Goal: Transaction & Acquisition: Purchase product/service

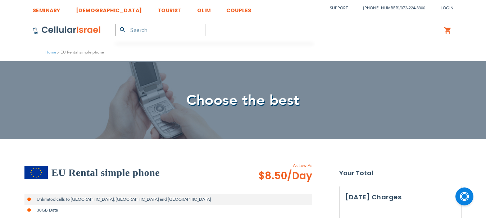
select select
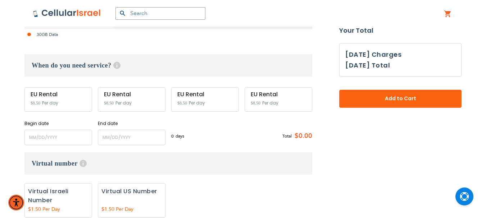
scroll to position [180, 0]
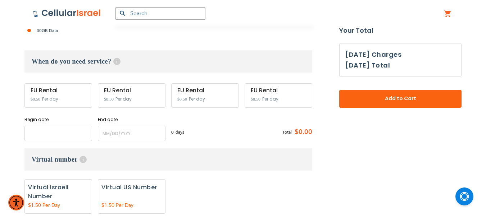
click at [60, 133] on input "name" at bounding box center [58, 133] width 68 height 15
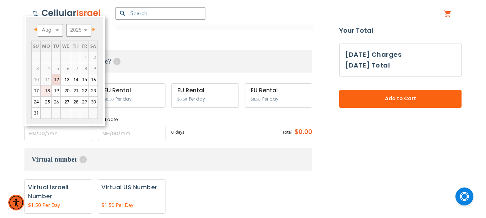
click at [45, 90] on link "18" at bounding box center [46, 91] width 11 height 11
type input "[DATE]"
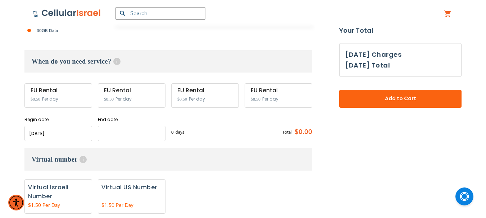
click at [127, 135] on input "name" at bounding box center [132, 133] width 68 height 15
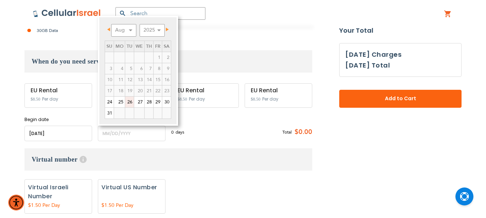
click at [131, 104] on link "26" at bounding box center [129, 102] width 9 height 11
type input "[DATE]"
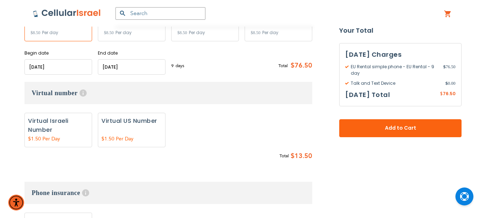
scroll to position [252, 0]
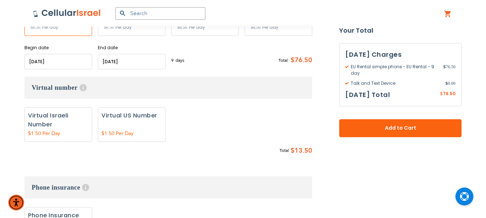
click at [132, 121] on label "Add" at bounding box center [132, 125] width 68 height 35
radio input "true"
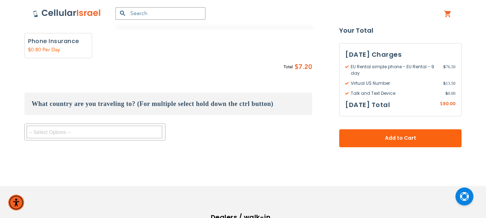
scroll to position [432, 0]
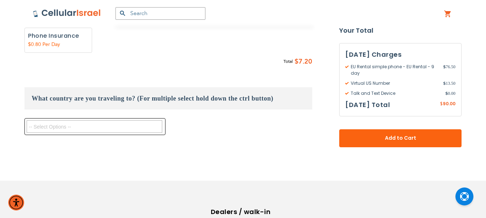
click at [90, 128] on textarea "Search" at bounding box center [95, 126] width 136 height 13
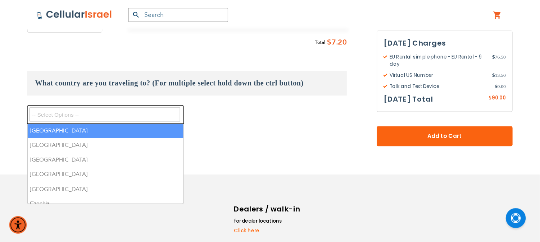
scroll to position [468, 0]
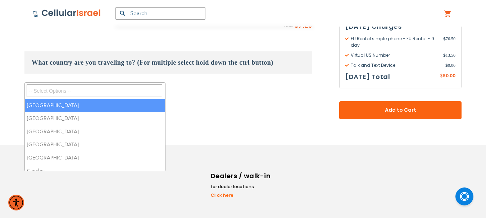
click at [104, 108] on li "[GEOGRAPHIC_DATA]" at bounding box center [95, 105] width 140 height 13
select select "9133"
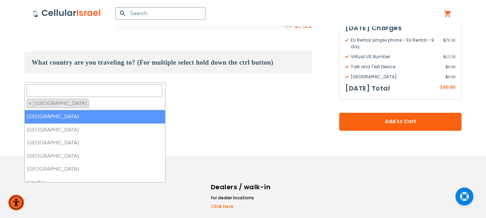
click at [125, 116] on li "[GEOGRAPHIC_DATA]" at bounding box center [95, 116] width 140 height 13
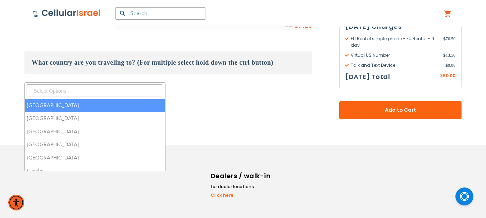
click at [100, 102] on li "[GEOGRAPHIC_DATA]" at bounding box center [95, 105] width 140 height 13
select select "9133"
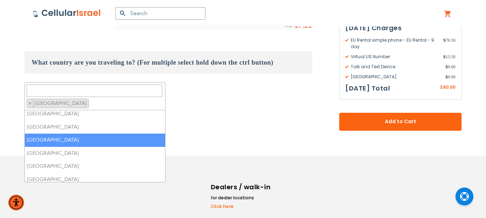
scroll to position [144, 0]
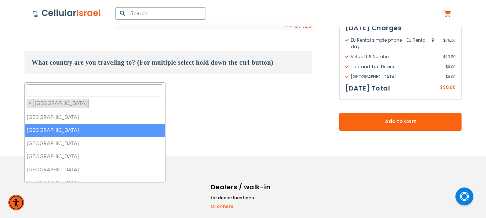
click at [89, 126] on li "[GEOGRAPHIC_DATA]" at bounding box center [95, 130] width 140 height 13
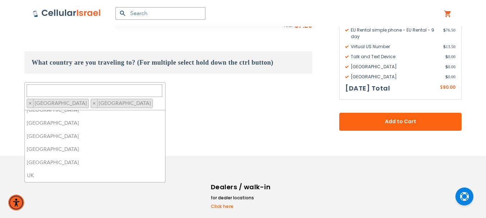
scroll to position [361, 0]
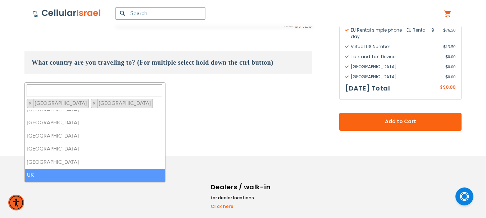
click at [60, 173] on li "UK" at bounding box center [95, 175] width 140 height 13
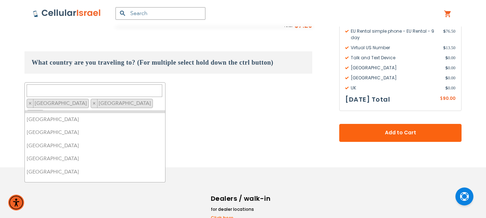
scroll to position [180, 0]
click at [95, 90] on textarea "Search" at bounding box center [95, 91] width 136 height 13
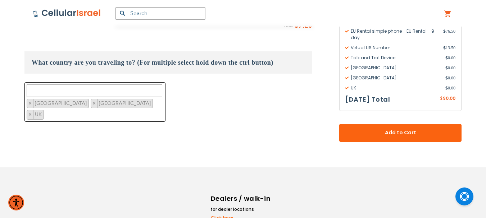
type textarea "t"
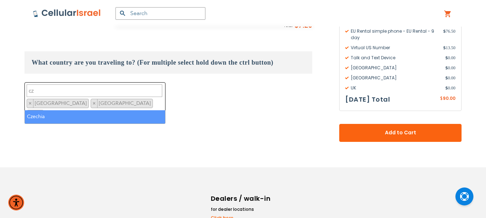
click at [50, 114] on li "Czechia" at bounding box center [95, 116] width 140 height 13
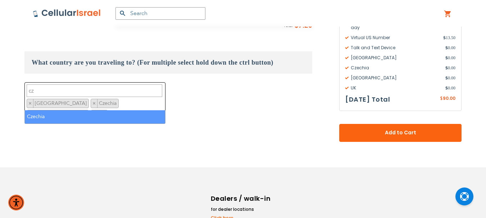
click at [37, 89] on textarea "cz" at bounding box center [95, 91] width 136 height 13
type textarea "c"
type textarea "Fin"
click at [50, 117] on li "[GEOGRAPHIC_DATA]" at bounding box center [95, 116] width 140 height 13
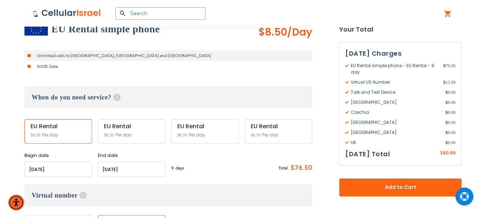
scroll to position [455, 0]
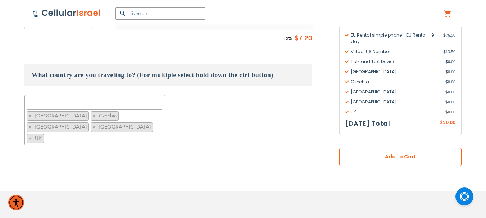
click at [391, 153] on span "Add to Cart" at bounding box center [400, 157] width 75 height 8
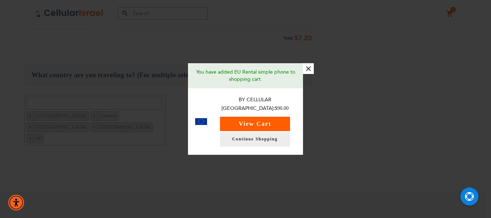
click at [270, 117] on button "View Cart" at bounding box center [255, 124] width 70 height 14
